Goal: Transaction & Acquisition: Purchase product/service

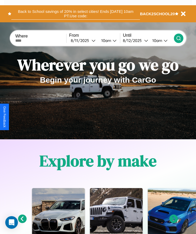
click at [75, 14] on button "Back to School savings of 20% in select cities! Ends [DATE] 10am PT. Use code:" at bounding box center [75, 14] width 128 height 12
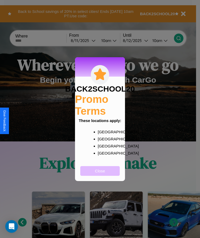
click at [100, 174] on button "Close" at bounding box center [99, 171] width 39 height 10
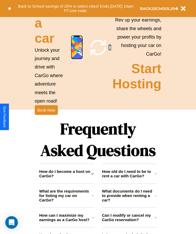
scroll to position [685, 0]
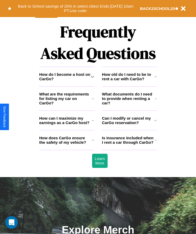
click at [66, 81] on h3 "How do I become a host on CarGo?" at bounding box center [64, 76] width 51 height 9
click at [129, 145] on h3 "Is insurance included when I rent a car through CarGo?" at bounding box center [128, 140] width 53 height 9
click at [66, 81] on h3 "How do I become a host on CarGo?" at bounding box center [64, 76] width 51 height 9
click at [129, 145] on h3 "Is insurance included when I rent a car through CarGo?" at bounding box center [128, 140] width 53 height 9
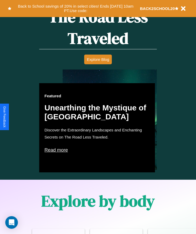
scroll to position [88, 0]
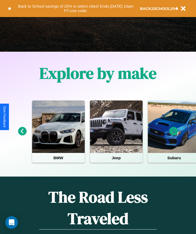
click at [173, 135] on icon at bounding box center [173, 131] width 9 height 9
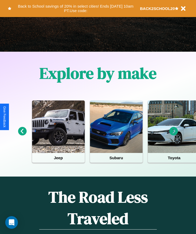
click at [173, 135] on icon at bounding box center [173, 131] width 9 height 9
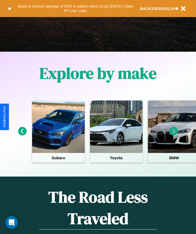
click at [173, 135] on icon at bounding box center [173, 131] width 9 height 9
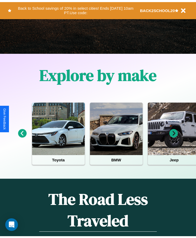
scroll to position [0, 0]
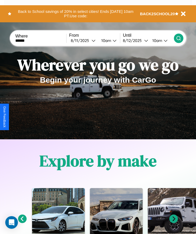
type input "******"
click at [178, 38] on icon at bounding box center [178, 38] width 5 height 5
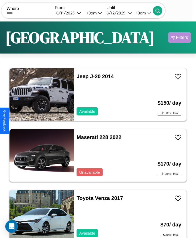
click at [179, 38] on div "Filters" at bounding box center [182, 37] width 12 height 5
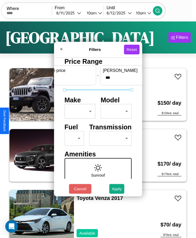
click at [78, 111] on body "CarGo Where From 8 / 11 / 2025 10am Until 8 / 12 / 2025 10am Become a Host Logi…" at bounding box center [98, 125] width 196 height 251
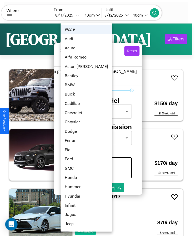
scroll to position [14, 0]
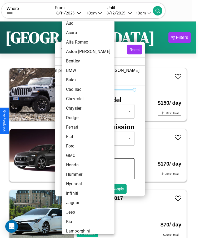
click at [78, 127] on li "Ferrari" at bounding box center [88, 127] width 53 height 9
type input "*******"
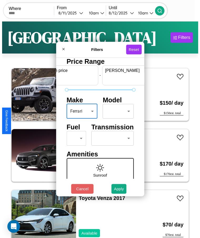
scroll to position [0, 19]
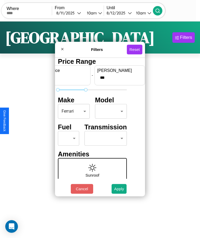
type input "***"
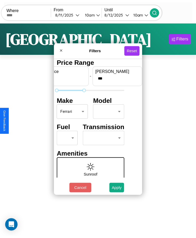
scroll to position [0, 0]
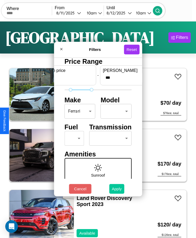
type input "**"
click at [117, 189] on button "Apply" at bounding box center [116, 189] width 15 height 10
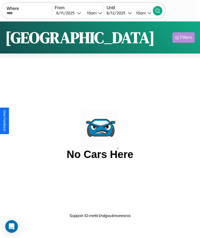
click at [183, 38] on div "Filters" at bounding box center [186, 37] width 12 height 5
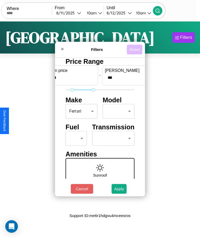
click at [134, 49] on button "Reset" at bounding box center [134, 50] width 15 height 10
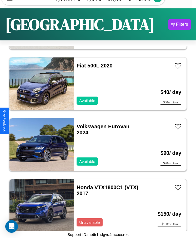
scroll to position [1466, 0]
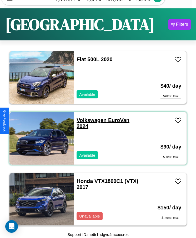
click at [90, 120] on link "Volkswagen EuroVan 2024" at bounding box center [102, 123] width 53 height 12
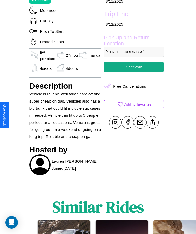
scroll to position [197, 0]
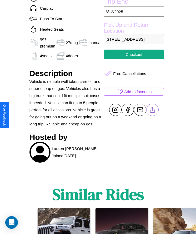
click at [152, 111] on line at bounding box center [152, 109] width 0 height 4
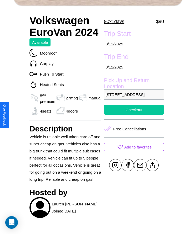
click at [134, 115] on button "Checkout" at bounding box center [134, 110] width 60 height 10
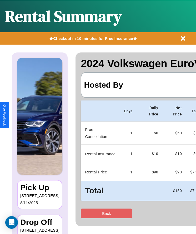
scroll to position [0, 31]
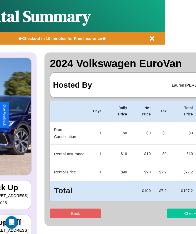
click at [172, 214] on button "Checkout" at bounding box center [192, 214] width 51 height 10
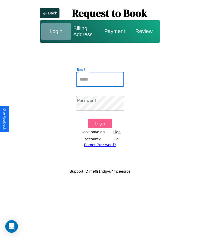
click at [100, 79] on input "Email" at bounding box center [100, 79] width 48 height 15
type input "**********"
click at [100, 145] on link "Forgot Password?" at bounding box center [100, 145] width 32 height 4
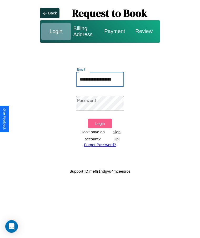
scroll to position [0, 6]
